Goal: Download file/media

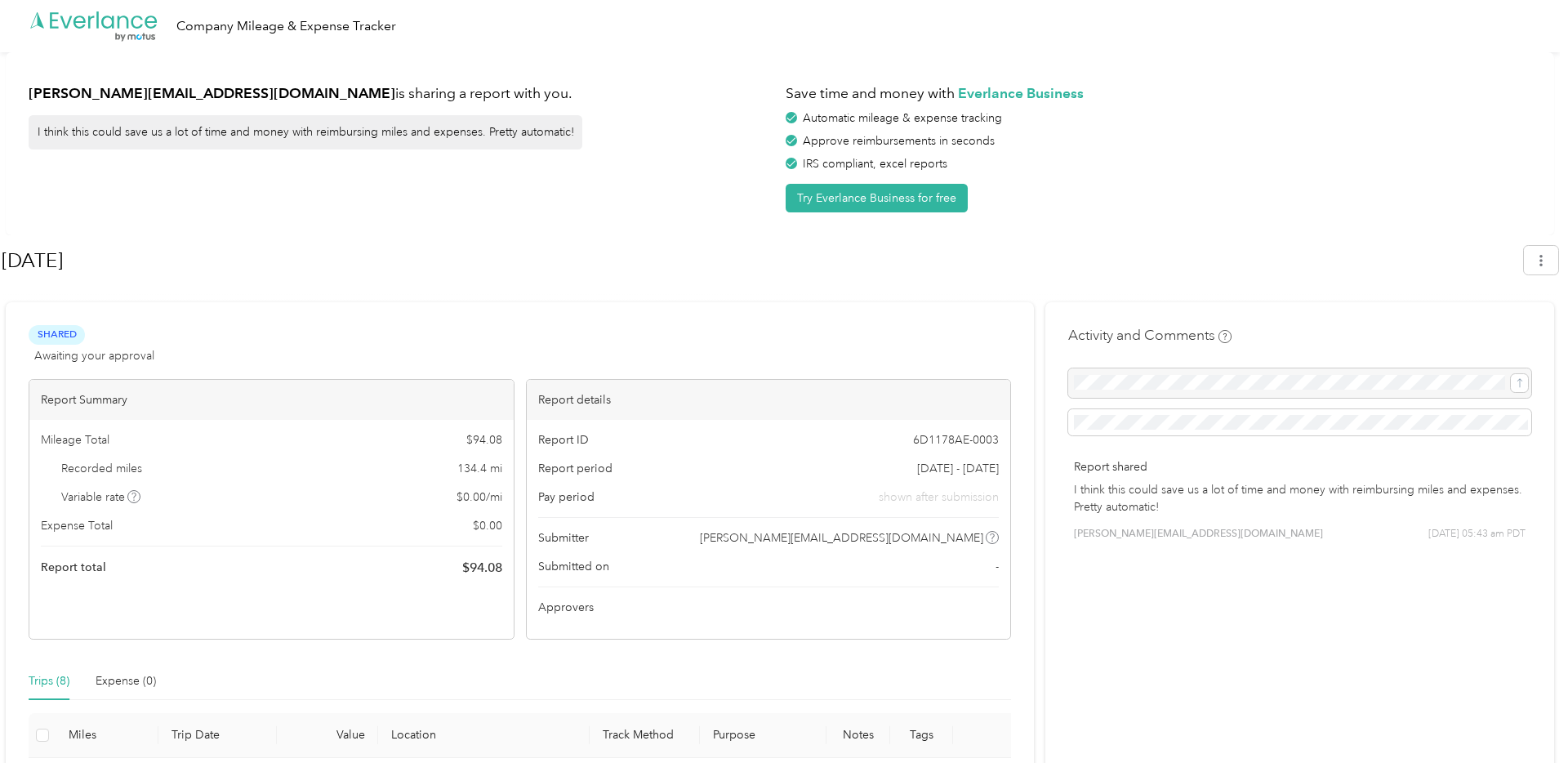
click at [1523, 251] on div "[DATE]" at bounding box center [780, 263] width 1557 height 48
click at [1540, 254] on button "button" at bounding box center [1541, 260] width 34 height 28
click at [1490, 329] on span "Download" at bounding box center [1502, 337] width 54 height 17
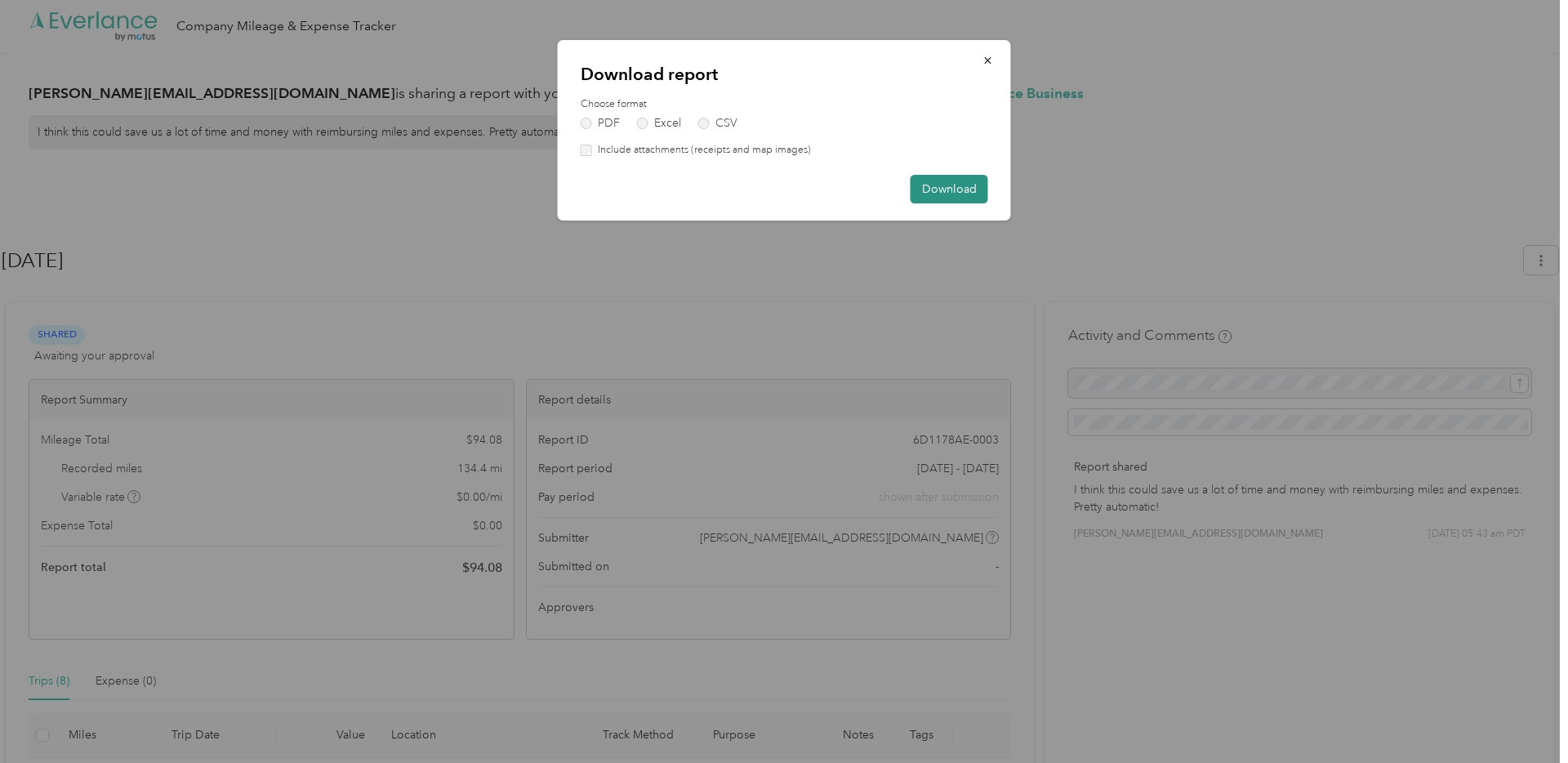
click at [951, 190] on button "Download" at bounding box center [949, 189] width 78 height 28
